Goal: Book appointment/travel/reservation

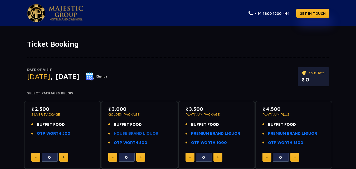
click at [153, 134] on link "HOUSE BRAND LIQUOR" at bounding box center [136, 134] width 45 height 6
drag, startPoint x: 161, startPoint y: 135, endPoint x: 115, endPoint y: 134, distance: 46.5
click at [115, 134] on li "HOUSE BRAND LIQUOR" at bounding box center [139, 134] width 63 height 6
click at [156, 143] on li "OTP WORTH 500" at bounding box center [139, 143] width 63 height 6
drag, startPoint x: 147, startPoint y: 144, endPoint x: 131, endPoint y: 141, distance: 16.0
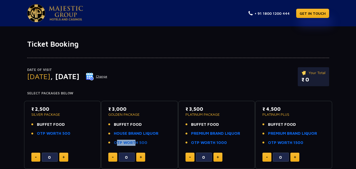
click at [131, 141] on li "OTP WORTH 500" at bounding box center [139, 143] width 63 height 6
click at [154, 145] on li "OTP WORTH 500" at bounding box center [139, 143] width 63 height 6
drag, startPoint x: 161, startPoint y: 135, endPoint x: 115, endPoint y: 133, distance: 45.7
click at [115, 133] on li "HOUSE BRAND LIQUOR" at bounding box center [139, 134] width 63 height 6
drag, startPoint x: 141, startPoint y: 126, endPoint x: 114, endPoint y: 124, distance: 27.0
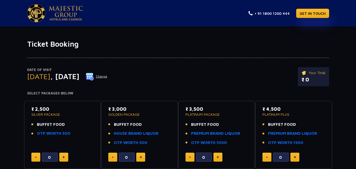
click at [114, 124] on li "BUFFET FOOD" at bounding box center [139, 125] width 63 height 6
click at [144, 134] on link "HOUSE BRAND LIQUOR" at bounding box center [136, 134] width 45 height 6
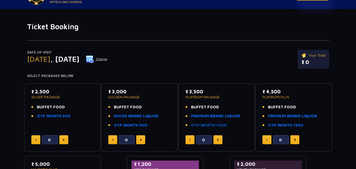
scroll to position [26, 0]
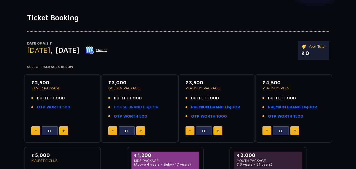
click at [130, 107] on link "HOUSE BRAND LIQUOR" at bounding box center [136, 107] width 45 height 6
